Goal: Task Accomplishment & Management: Manage account settings

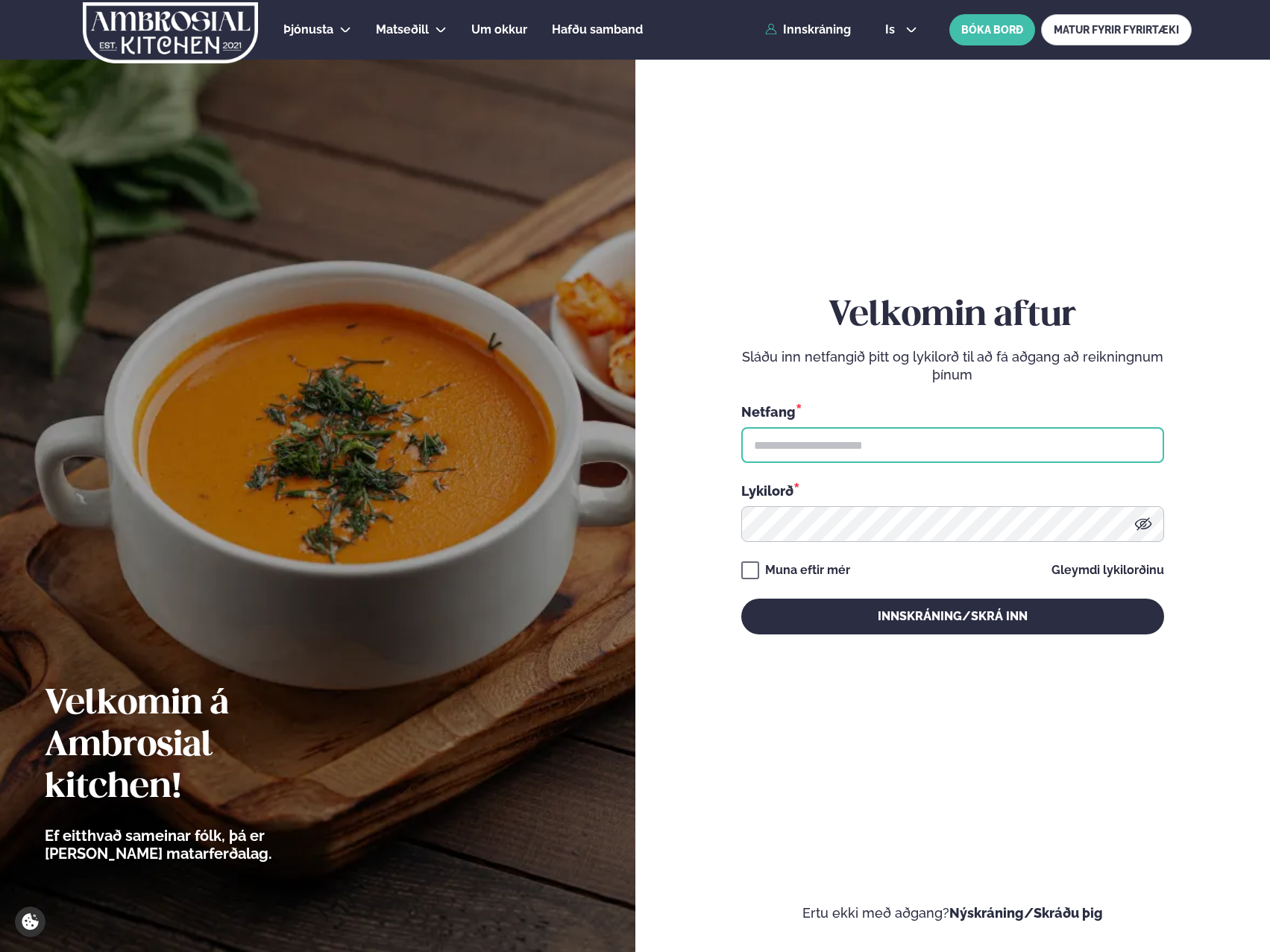
click at [828, 449] on input "text" at bounding box center [952, 445] width 423 height 36
type input "**********"
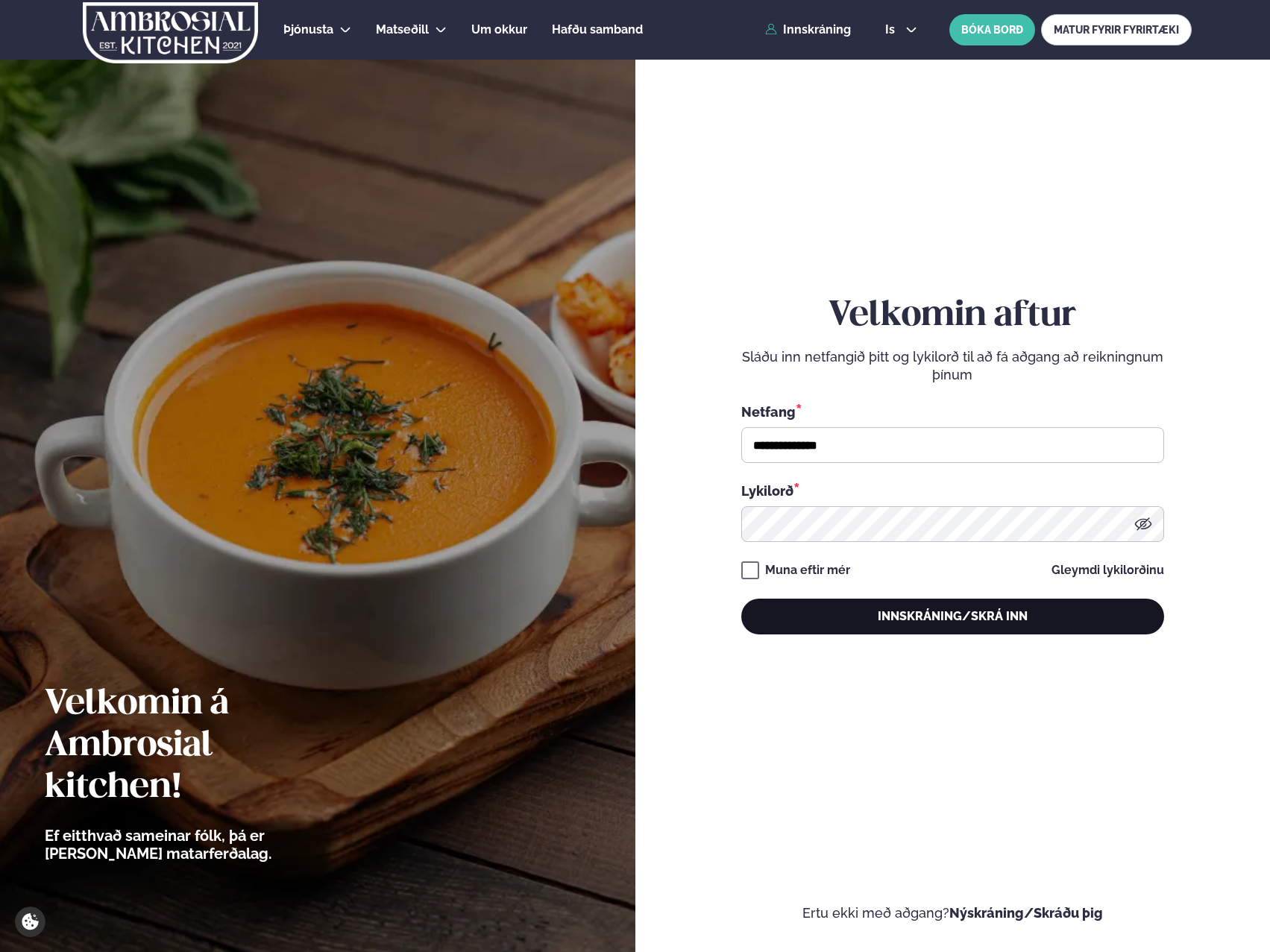
click at [857, 603] on button "Innskráning/Skrá inn" at bounding box center [952, 616] width 423 height 36
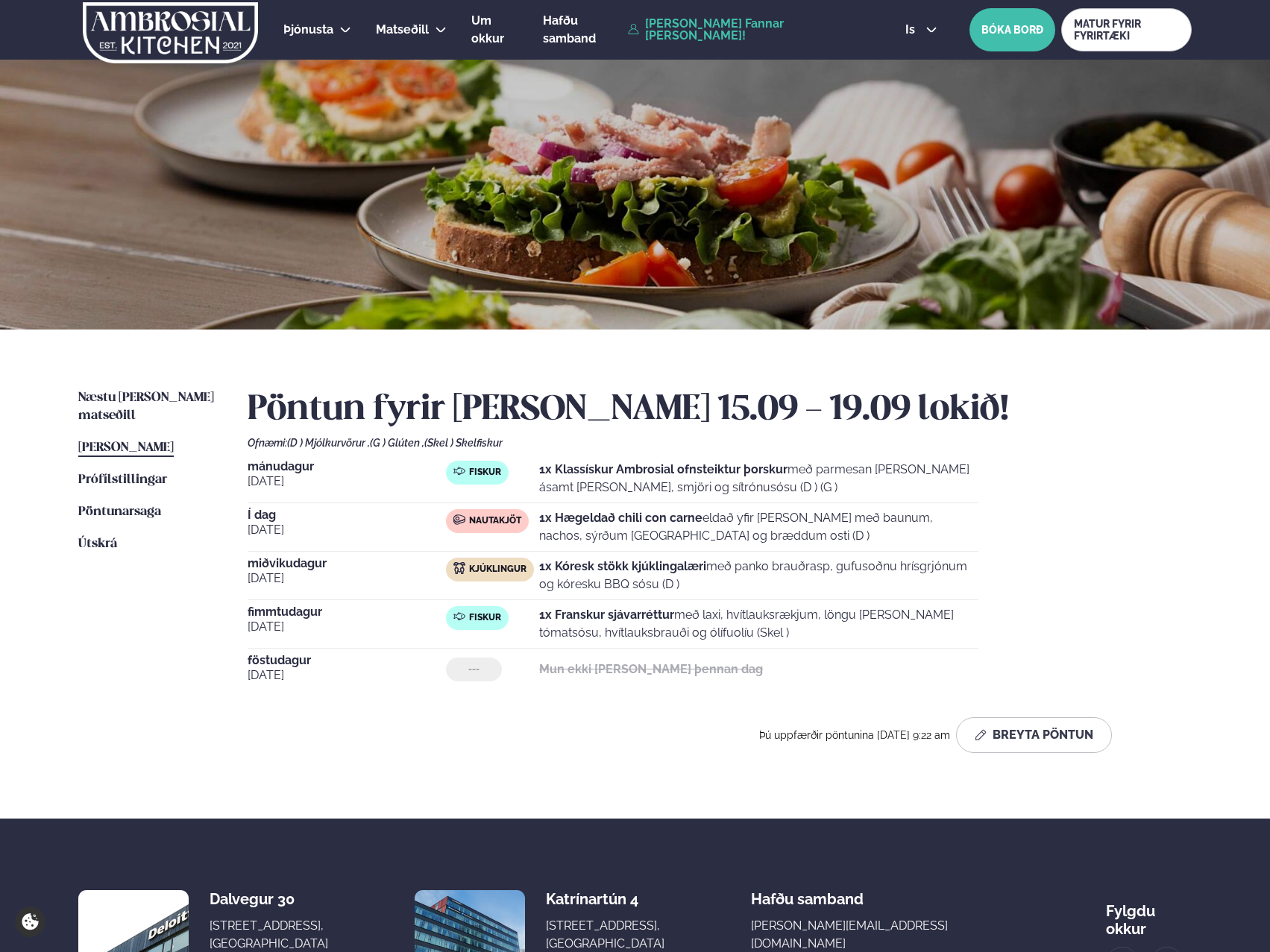
click at [1155, 417] on h2 "Pöntun fyrir [PERSON_NAME] 15.09 - 19.09 lokið!" at bounding box center [720, 410] width 944 height 42
click at [1048, 746] on button "Breyta Pöntun" at bounding box center [1034, 735] width 156 height 36
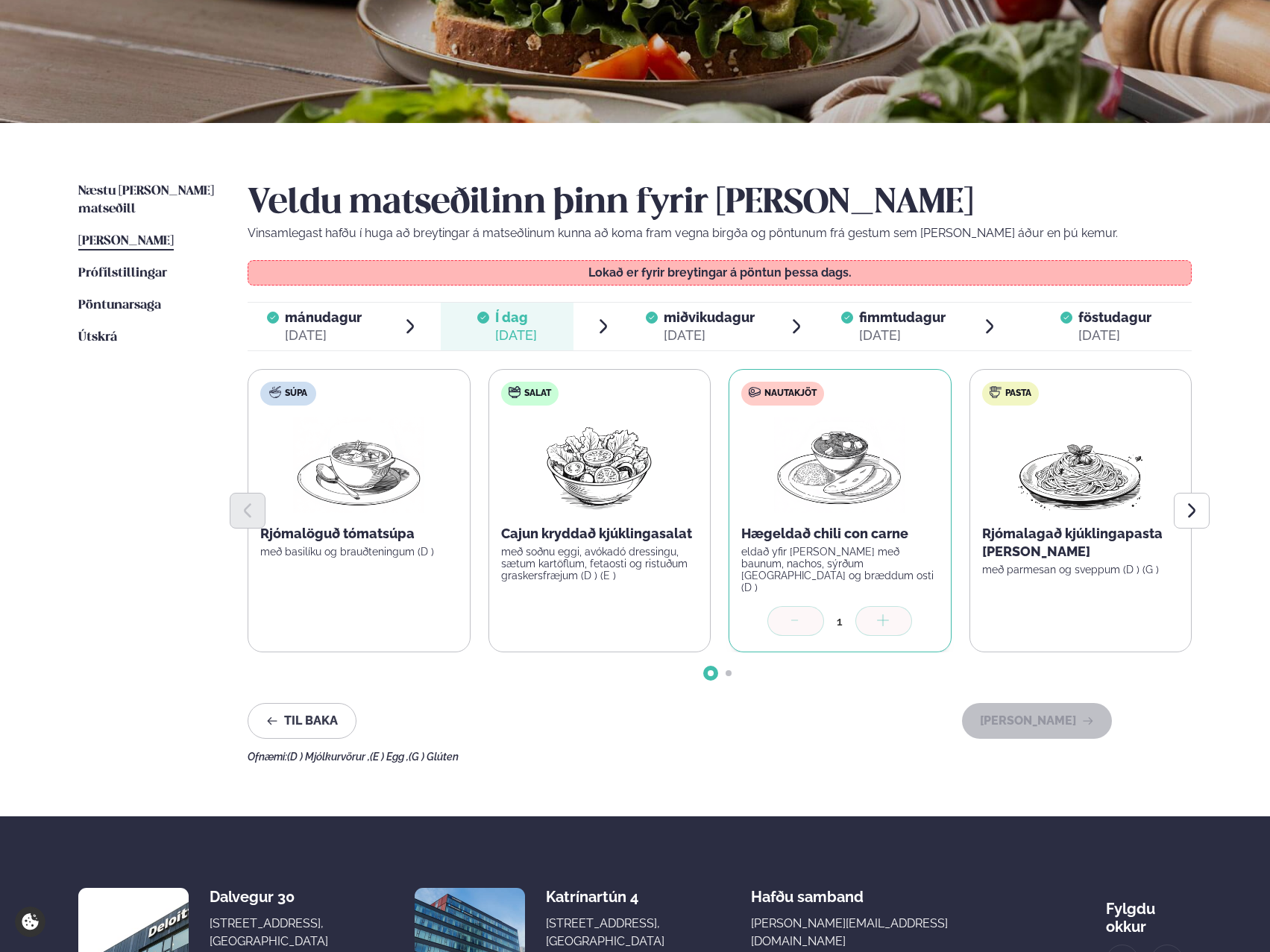
scroll to position [317, 0]
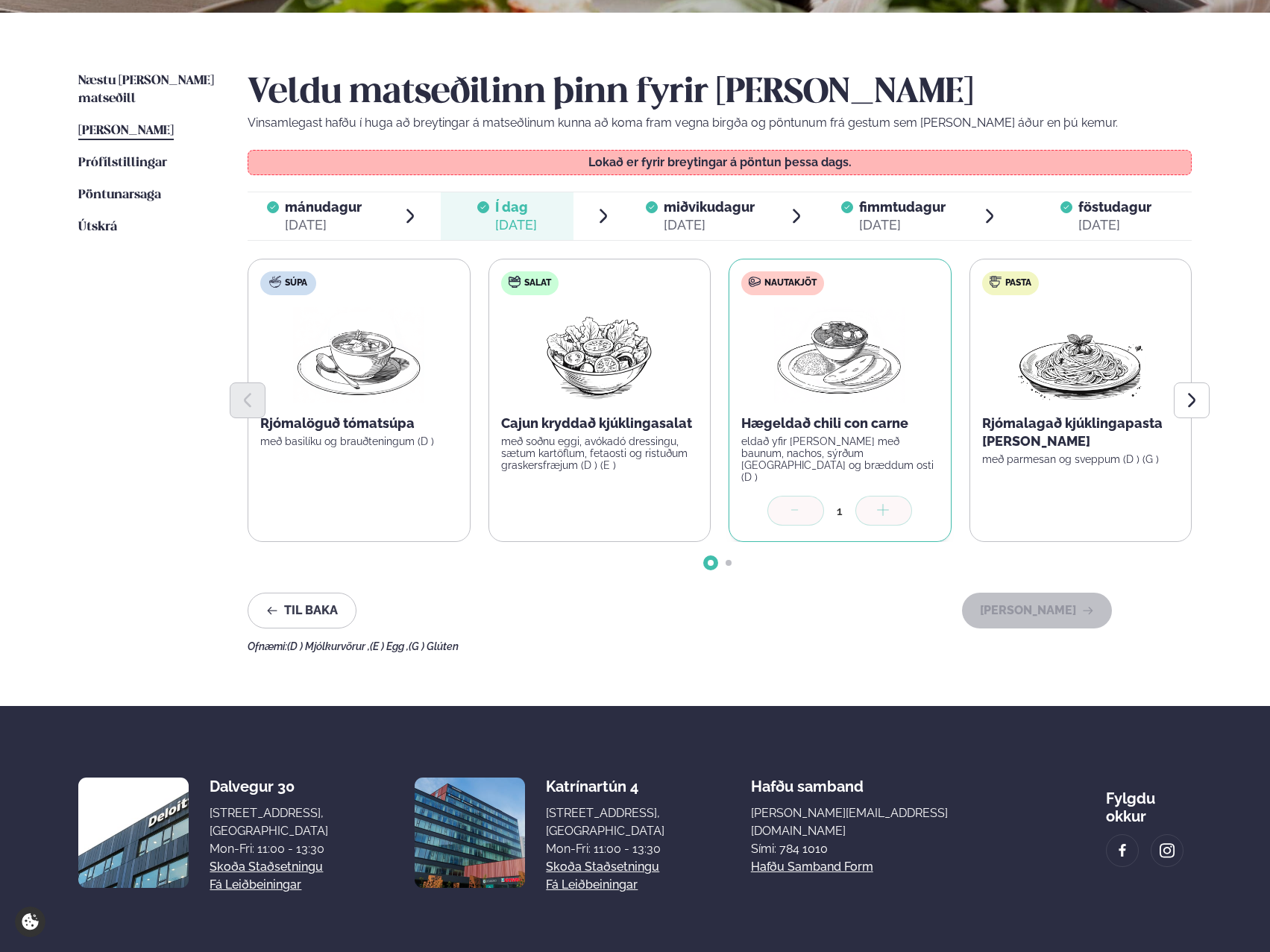
click at [668, 213] on span "miðvikudagur" at bounding box center [709, 207] width 91 height 16
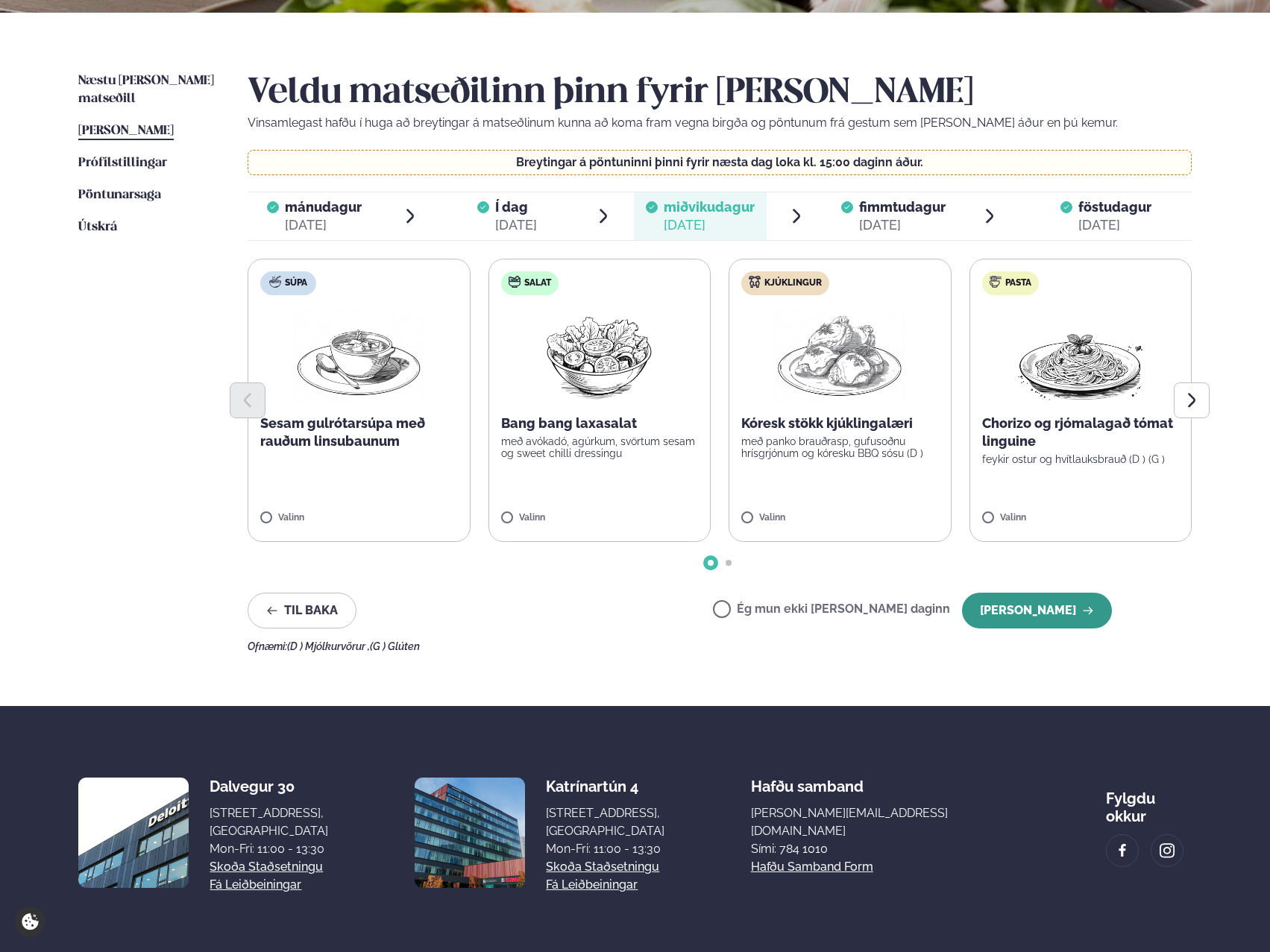
click at [1053, 613] on button "[PERSON_NAME]" at bounding box center [1036, 611] width 150 height 36
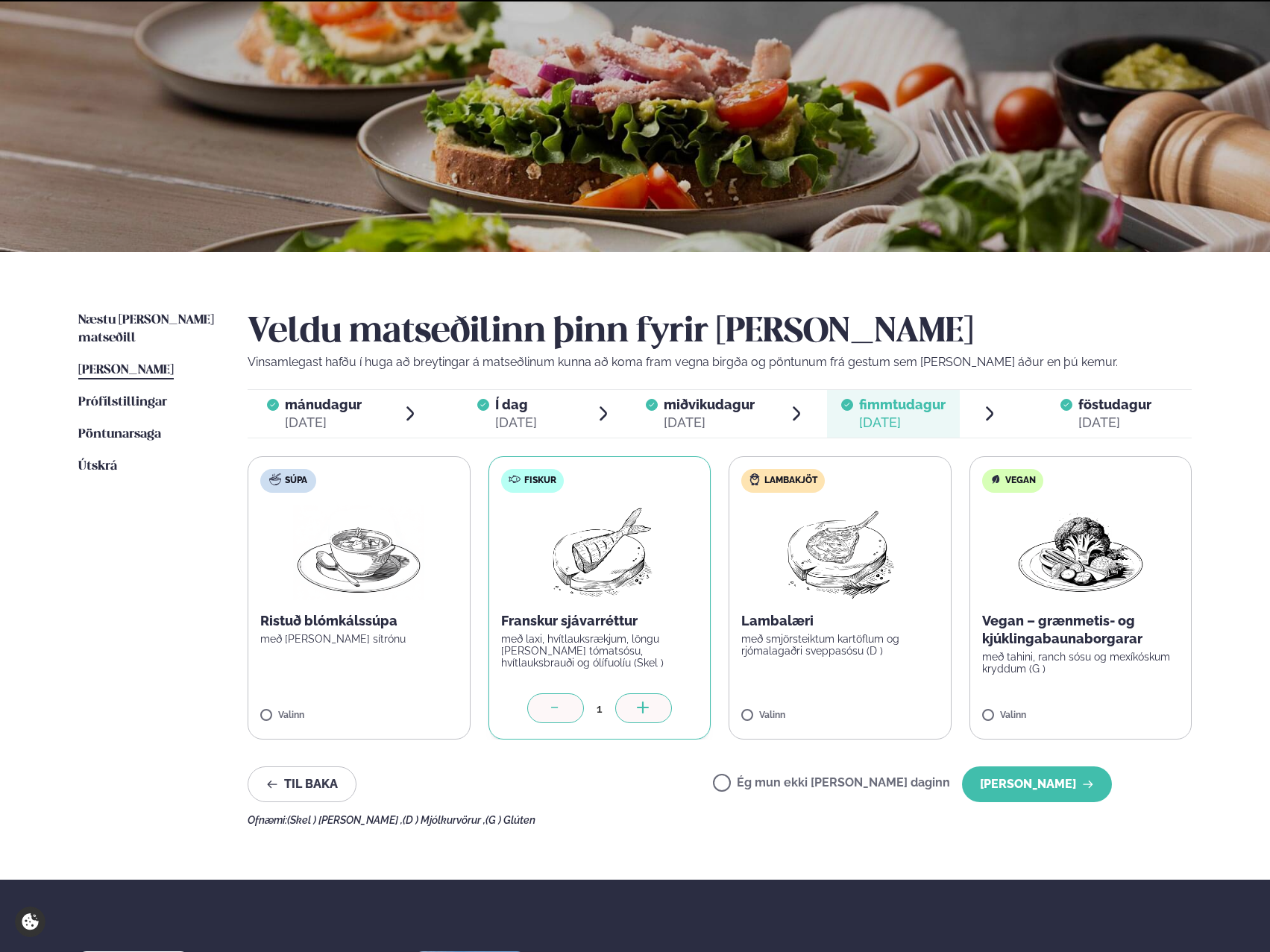
scroll to position [306, 0]
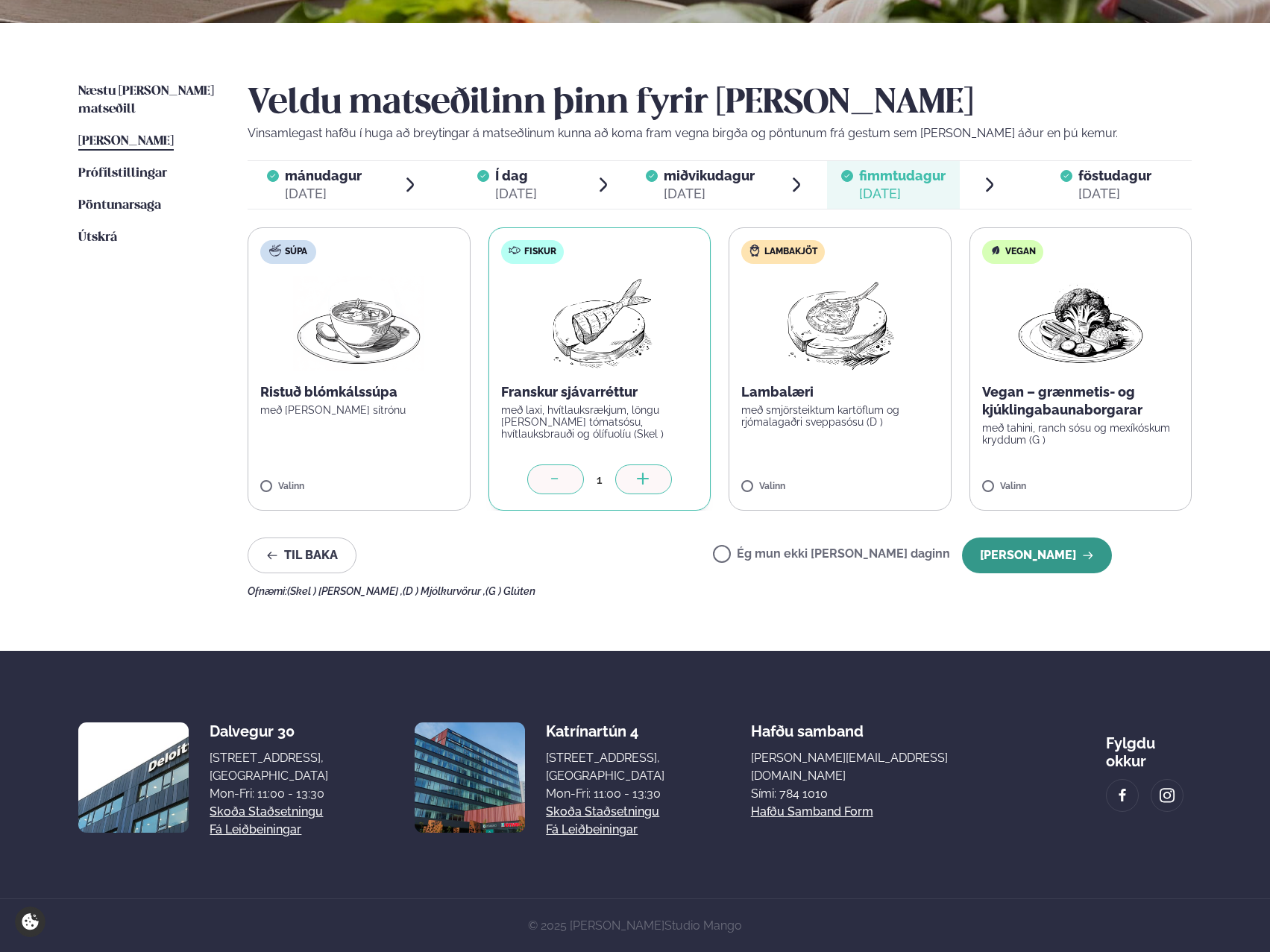
click at [1076, 559] on button "[PERSON_NAME]" at bounding box center [1036, 556] width 150 height 36
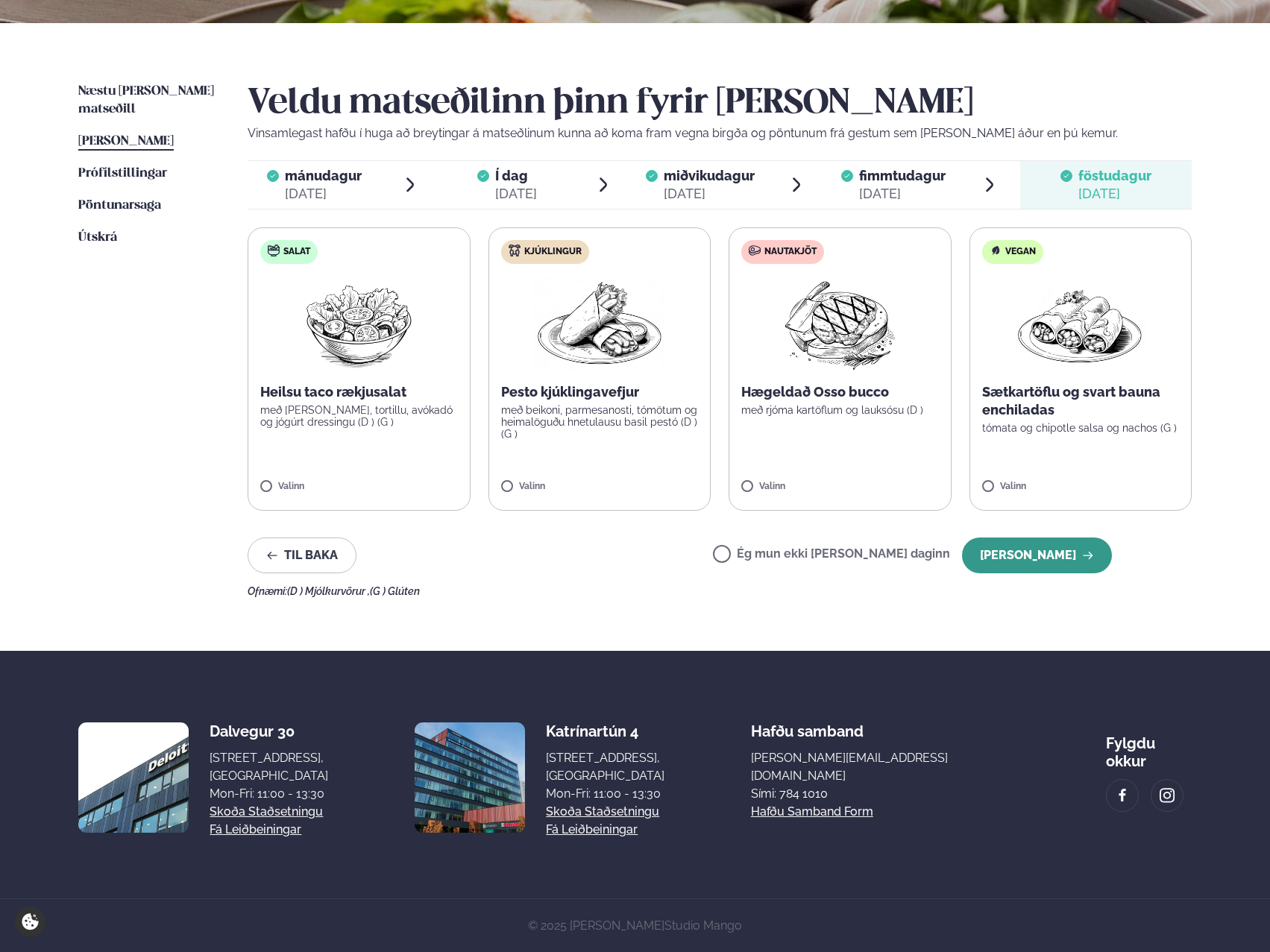
click at [1033, 565] on button "[PERSON_NAME]" at bounding box center [1036, 556] width 150 height 36
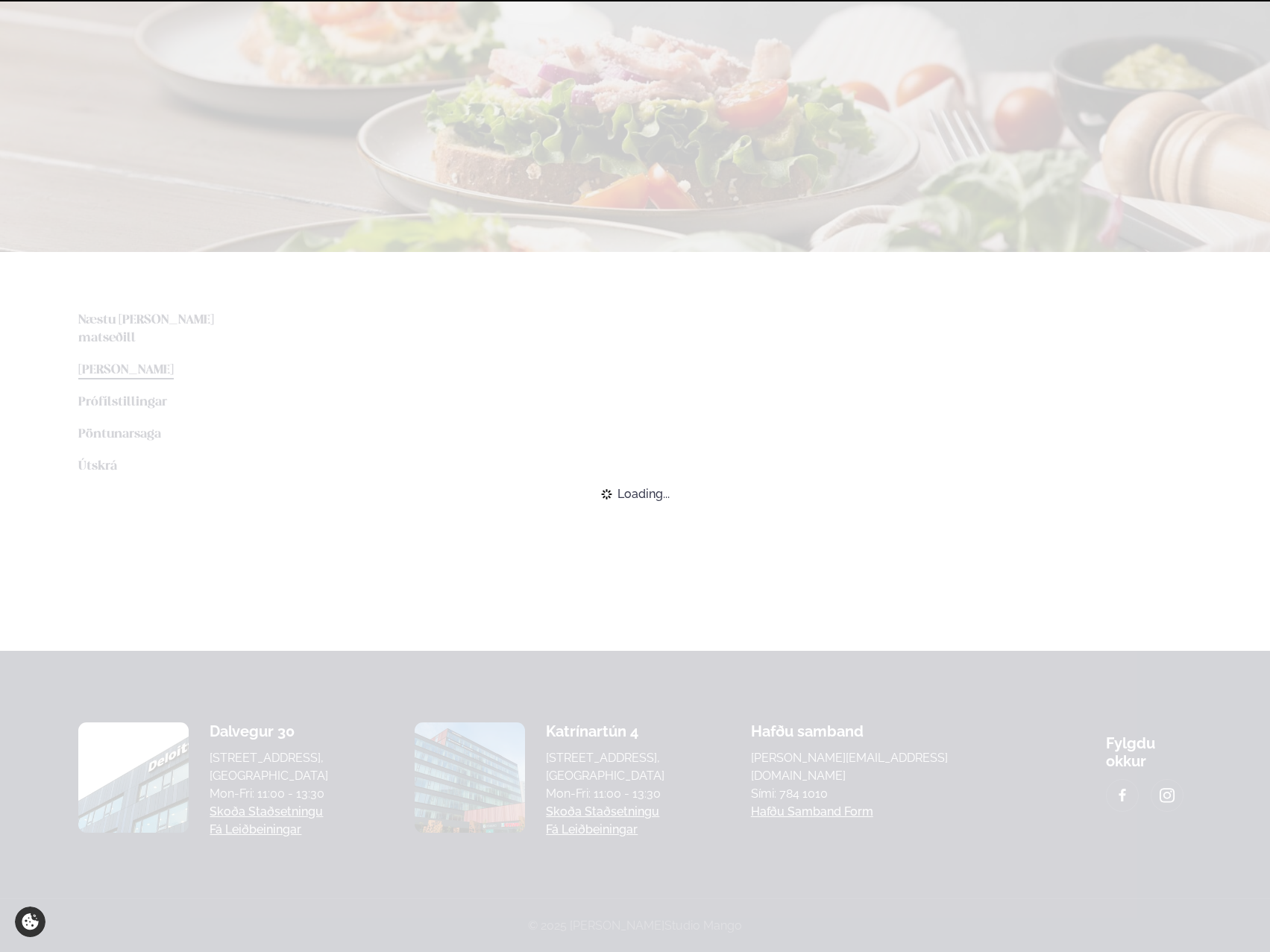
scroll to position [161, 0]
